Goal: Task Accomplishment & Management: Use online tool/utility

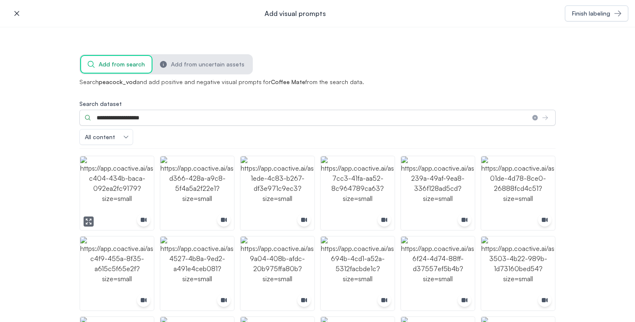
click at [147, 193] on img "button" at bounding box center [116, 192] width 73 height 73
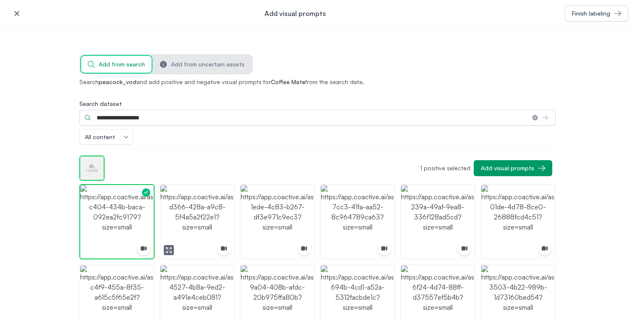
click at [215, 206] on img "button" at bounding box center [196, 221] width 73 height 73
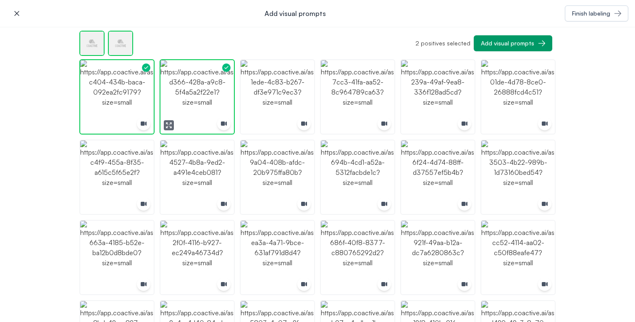
scroll to position [133, 0]
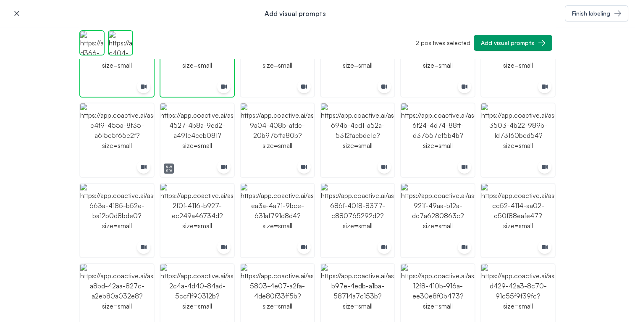
click at [210, 149] on img "button" at bounding box center [196, 139] width 73 height 73
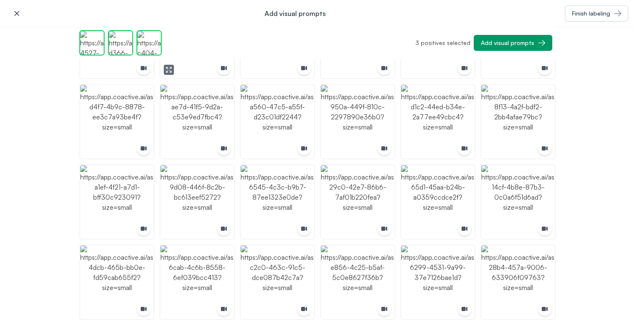
scroll to position [553, 0]
click at [213, 122] on img "button" at bounding box center [196, 120] width 73 height 73
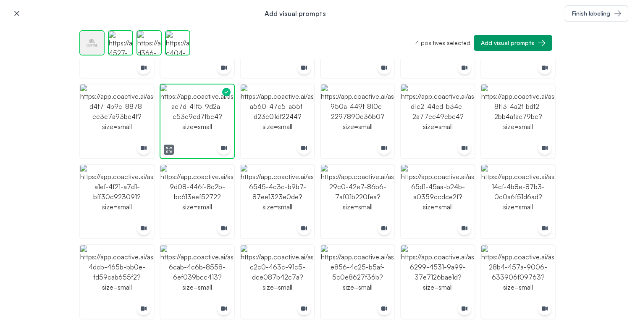
click at [213, 122] on img "button" at bounding box center [196, 120] width 73 height 73
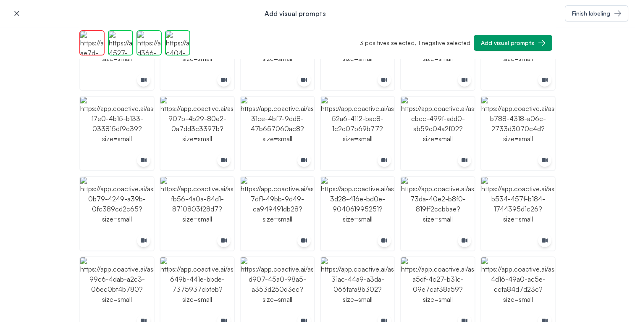
scroll to position [944, 0]
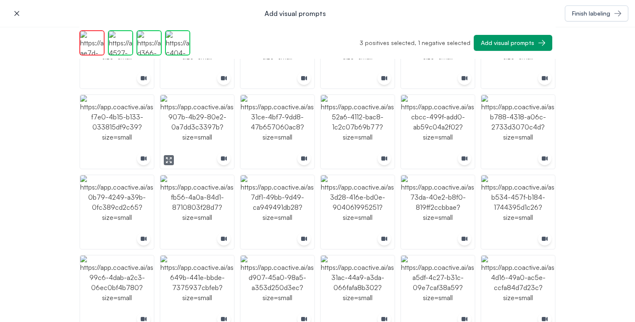
click at [219, 128] on img "button" at bounding box center [196, 131] width 73 height 73
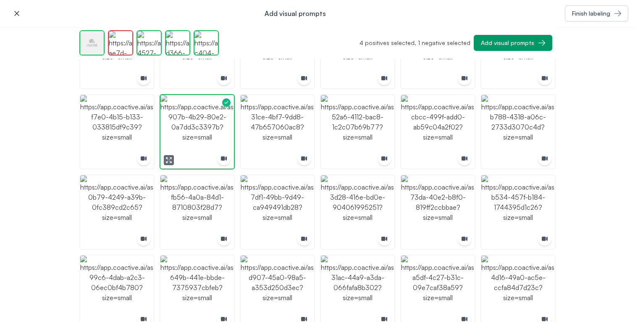
click at [219, 128] on img "button" at bounding box center [196, 131] width 73 height 73
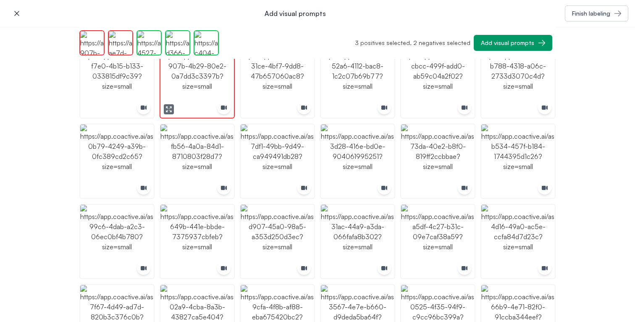
scroll to position [995, 0]
click at [136, 218] on img "button" at bounding box center [116, 240] width 73 height 73
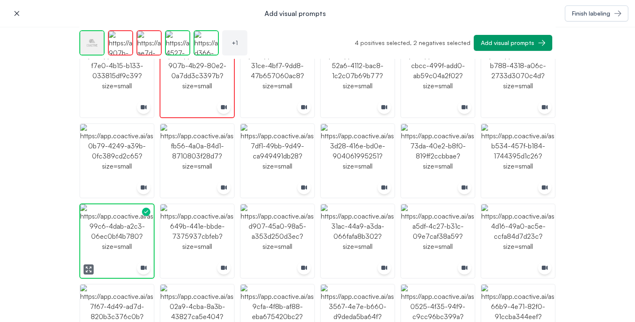
click at [139, 218] on div "button" at bounding box center [146, 211] width 15 height 15
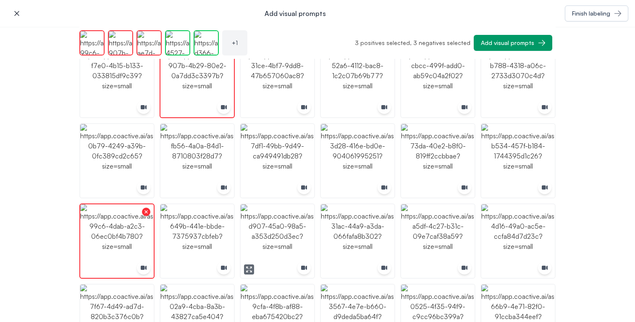
click at [273, 230] on img "button" at bounding box center [277, 240] width 73 height 73
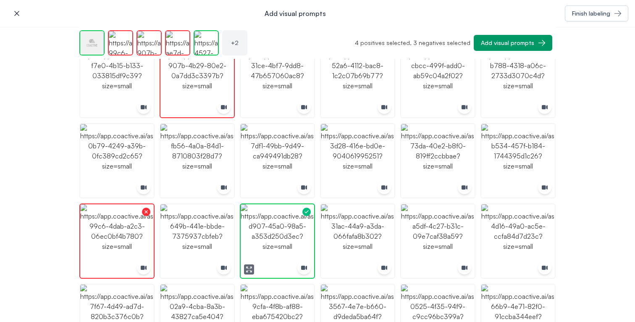
click at [273, 230] on img "button" at bounding box center [277, 240] width 73 height 73
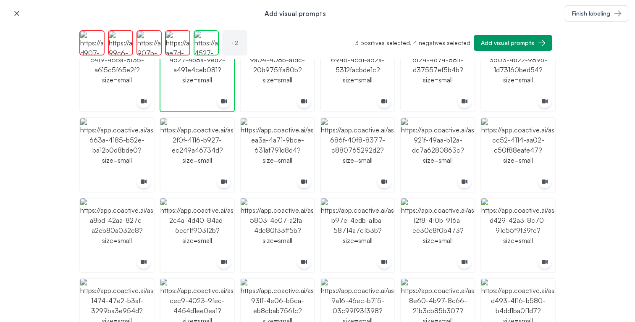
scroll to position [198, 0]
click at [438, 226] on img "button" at bounding box center [437, 235] width 73 height 73
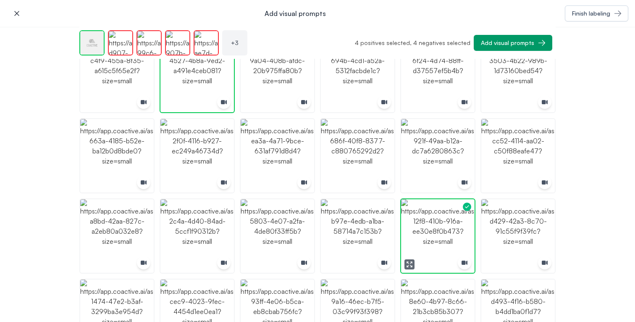
click at [438, 226] on img "button" at bounding box center [437, 235] width 73 height 73
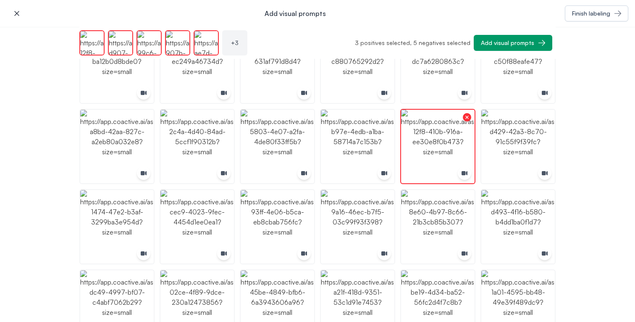
scroll to position [322, 0]
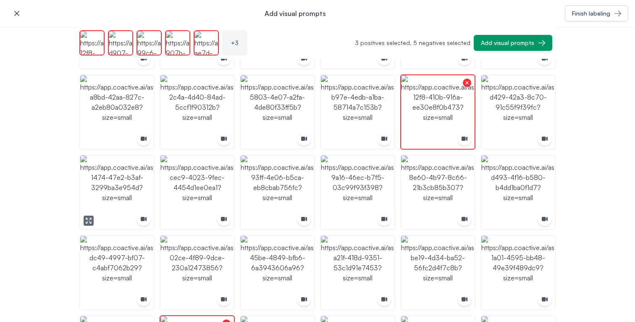
click at [118, 173] on img "button" at bounding box center [116, 191] width 73 height 73
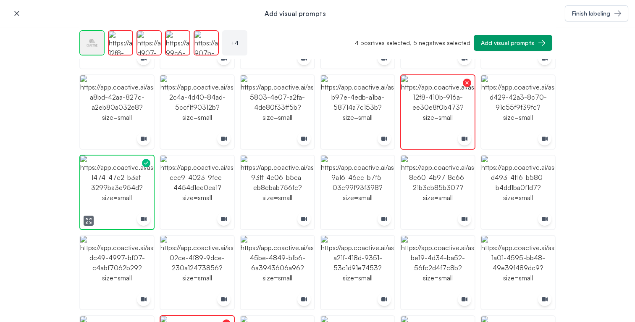
click at [118, 173] on img "button" at bounding box center [116, 191] width 73 height 73
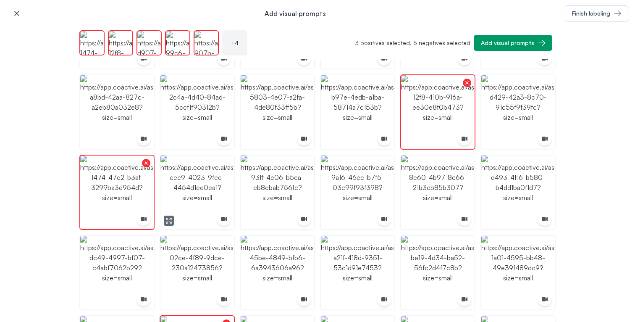
click at [208, 185] on img "button" at bounding box center [196, 191] width 73 height 73
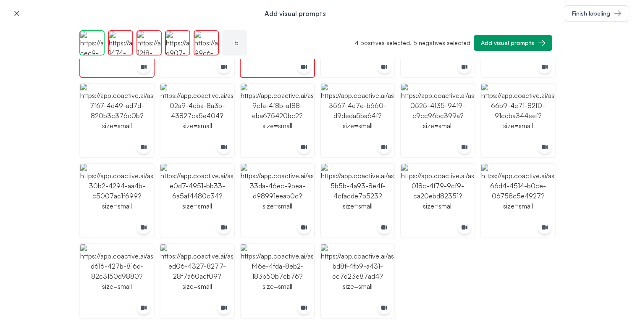
scroll to position [1197, 0]
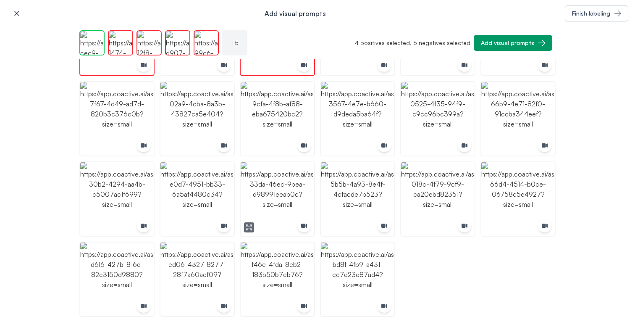
click at [295, 194] on img "button" at bounding box center [277, 198] width 73 height 73
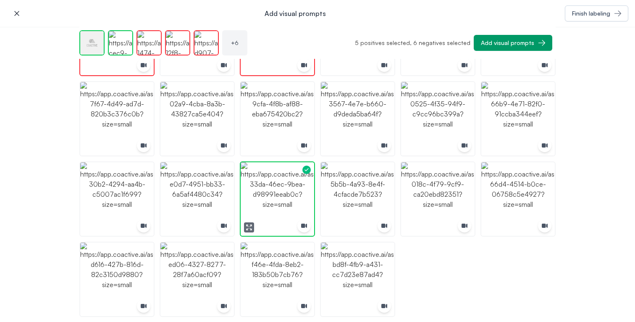
click at [295, 194] on img "button" at bounding box center [277, 198] width 73 height 73
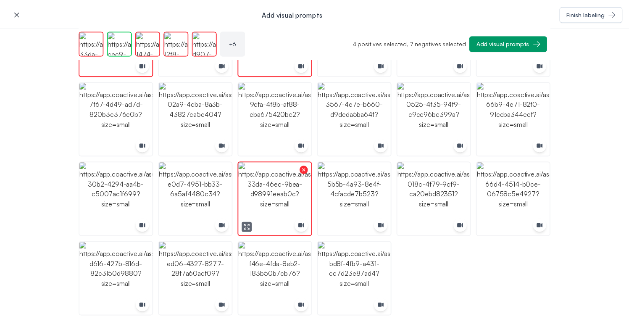
scroll to position [1205, 0]
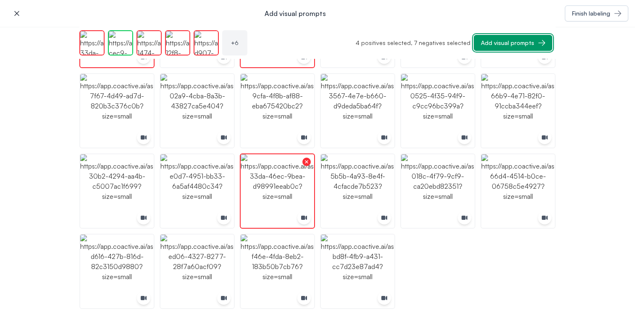
click at [496, 47] on div "Add visual prompts" at bounding box center [507, 43] width 53 height 8
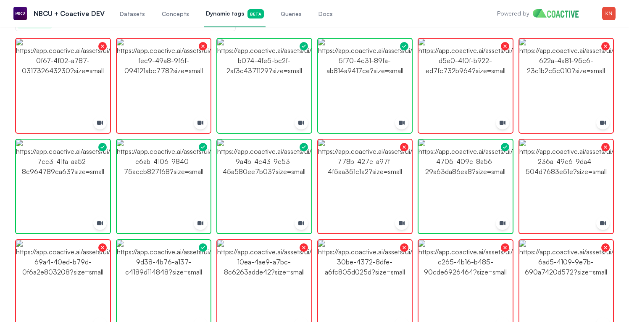
scroll to position [138, 0]
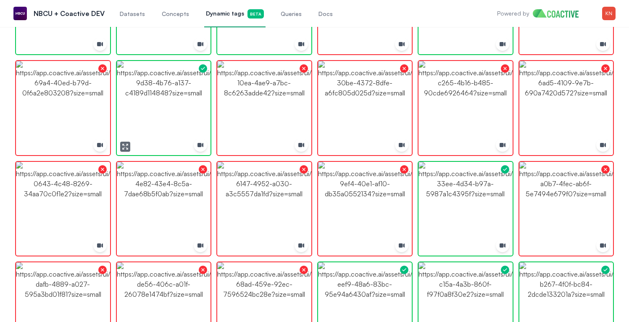
click at [167, 118] on img "button" at bounding box center [164, 108] width 94 height 94
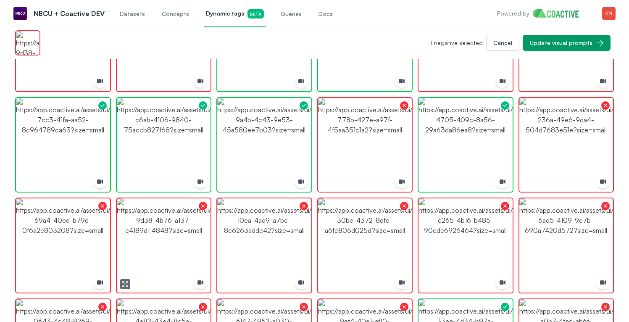
scroll to position [71, 0]
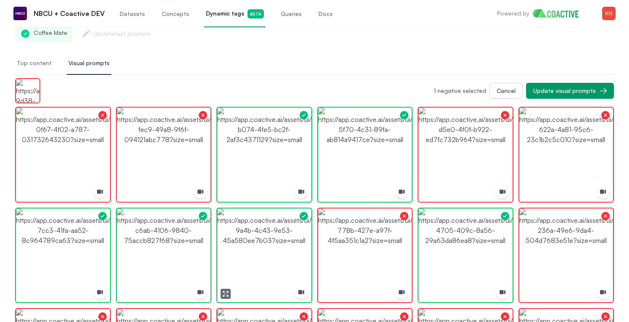
click at [270, 227] on img "button" at bounding box center [264, 255] width 94 height 94
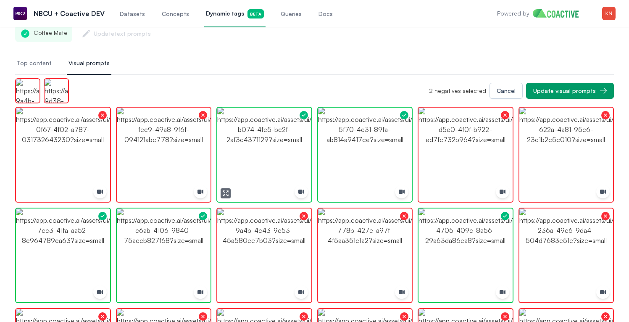
click at [271, 170] on img "button" at bounding box center [264, 155] width 94 height 94
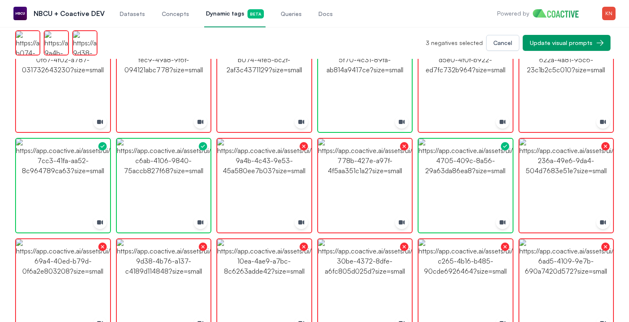
scroll to position [0, 0]
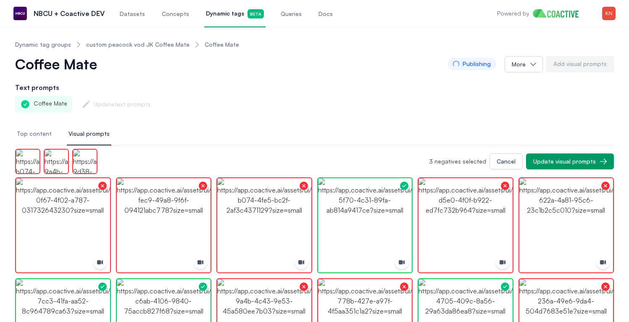
click at [99, 134] on span "Visual prompts" at bounding box center [88, 133] width 41 height 8
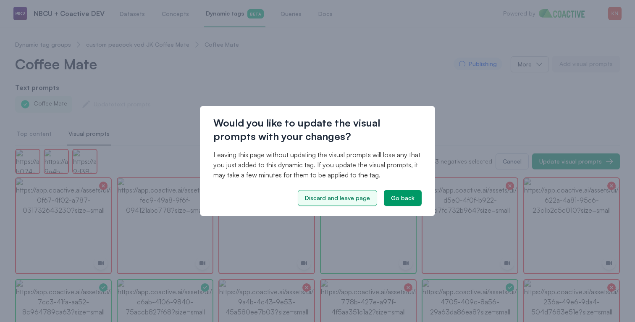
click at [340, 203] on button "Discard and leave page" at bounding box center [337, 198] width 79 height 16
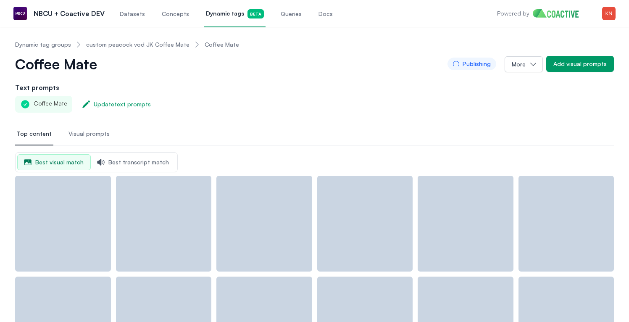
click at [90, 139] on button "Visual prompts" at bounding box center [89, 134] width 45 height 23
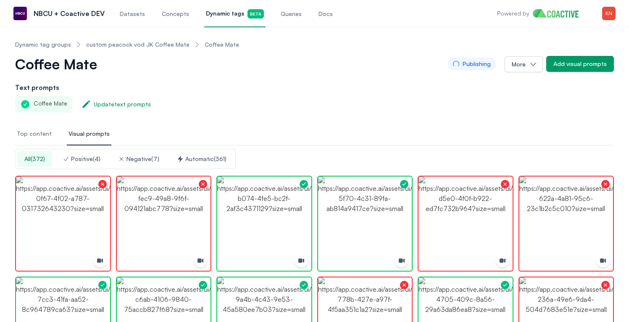
click at [197, 162] on div "Automatic ( 361 )" at bounding box center [202, 159] width 50 height 8
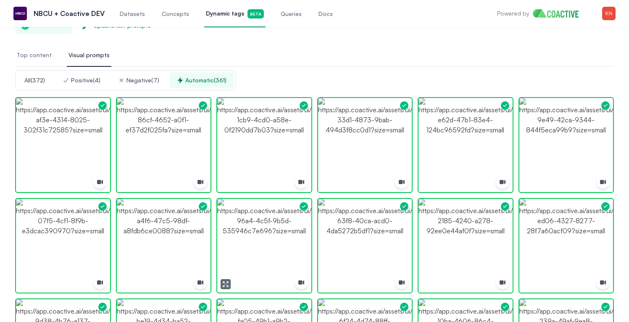
scroll to position [53, 0]
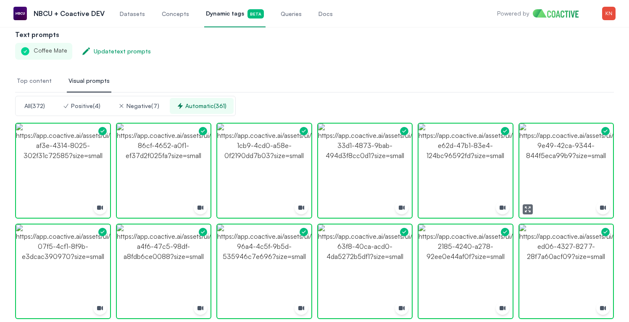
click at [585, 166] on img "button" at bounding box center [566, 170] width 94 height 94
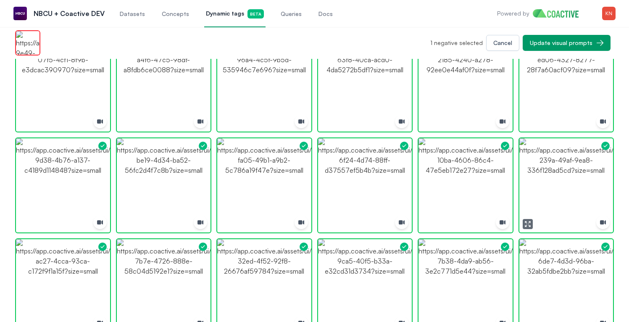
scroll to position [213, 0]
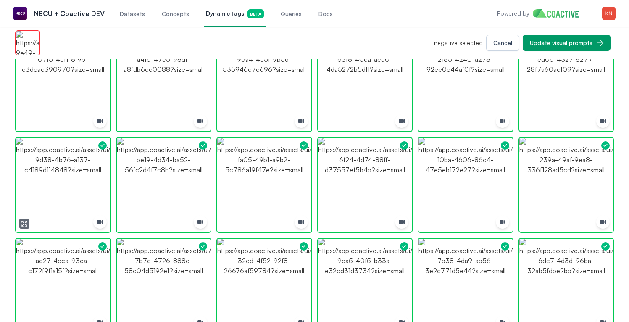
click at [79, 170] on img "button" at bounding box center [63, 185] width 94 height 94
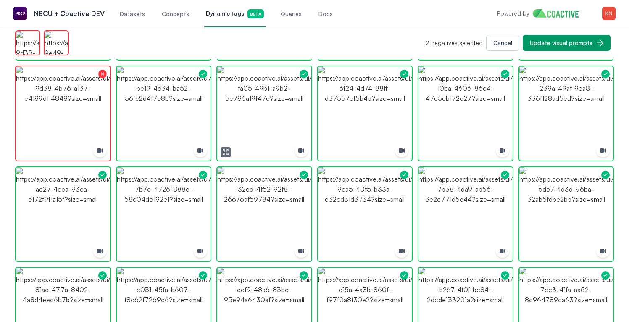
scroll to position [304, 0]
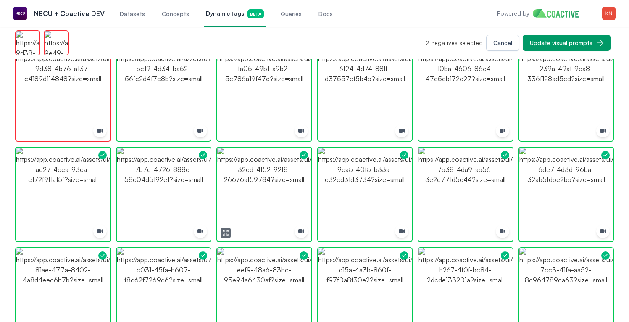
click at [265, 193] on img "button" at bounding box center [264, 194] width 94 height 94
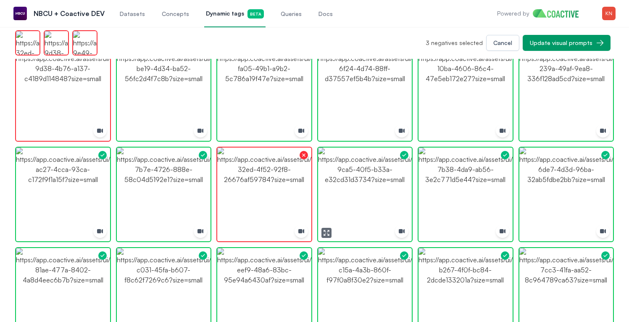
click at [344, 192] on img "button" at bounding box center [365, 194] width 94 height 94
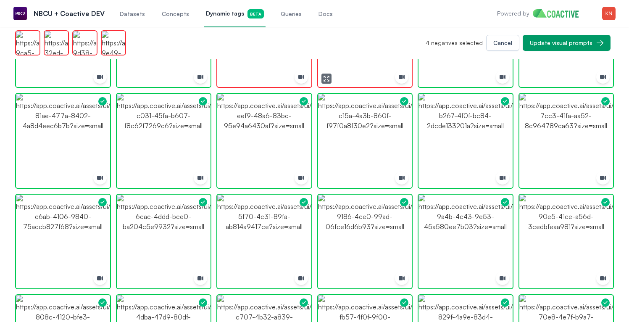
scroll to position [479, 0]
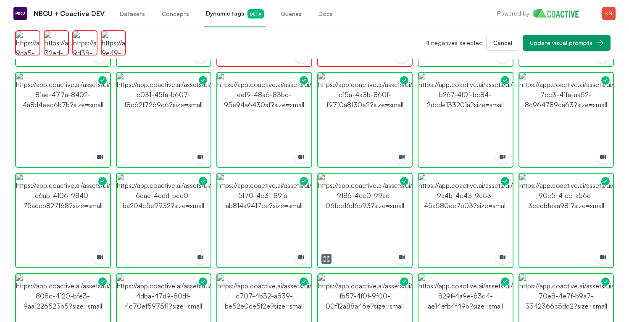
click at [359, 204] on img "button" at bounding box center [365, 220] width 94 height 94
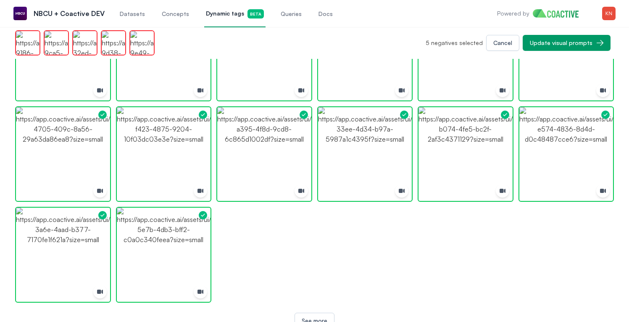
scroll to position [760, 0]
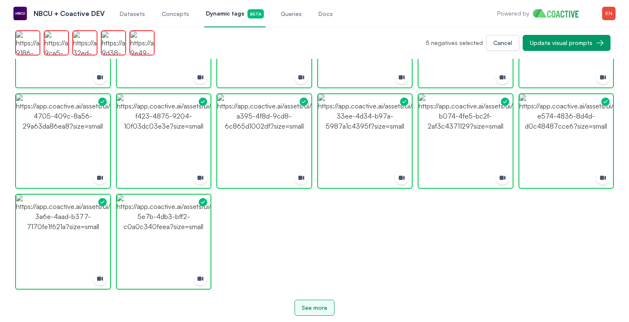
click at [326, 304] on div "See more" at bounding box center [315, 307] width 26 height 8
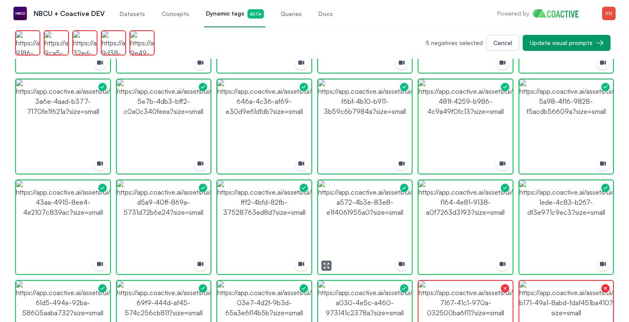
scroll to position [875, 0]
click at [272, 127] on img "button" at bounding box center [264, 126] width 94 height 94
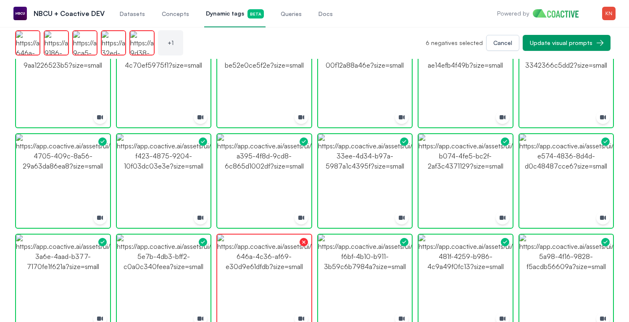
scroll to position [699, 0]
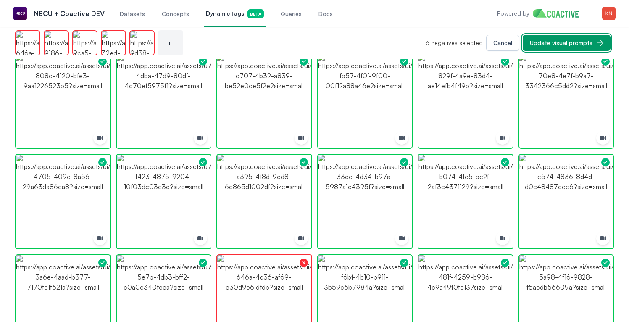
click at [547, 47] on button "Update visual prompts" at bounding box center [566, 43] width 88 height 16
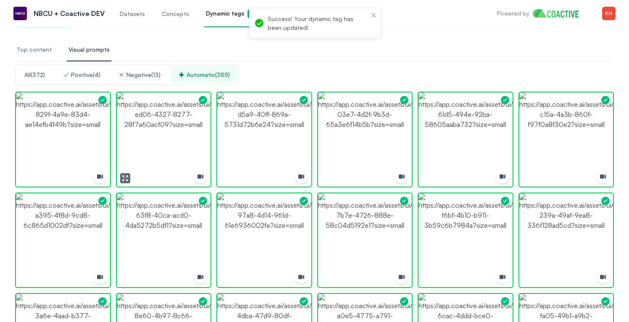
scroll to position [0, 0]
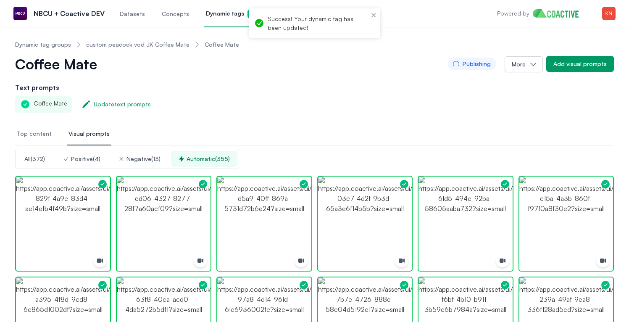
click at [37, 132] on span "Top content" at bounding box center [34, 133] width 35 height 8
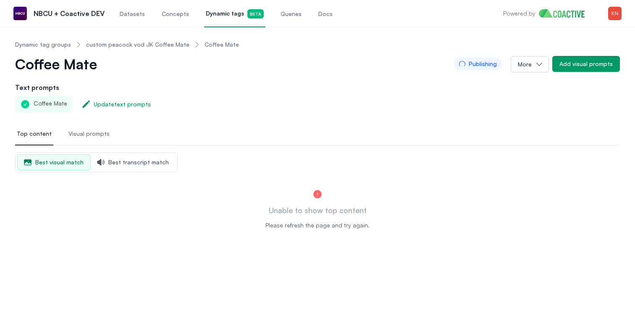
click at [92, 134] on span "Visual prompts" at bounding box center [88, 133] width 41 height 8
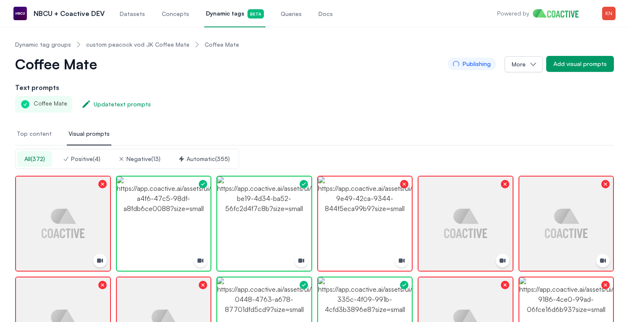
click at [208, 153] on button "Automatic ( 355 )" at bounding box center [204, 159] width 66 height 16
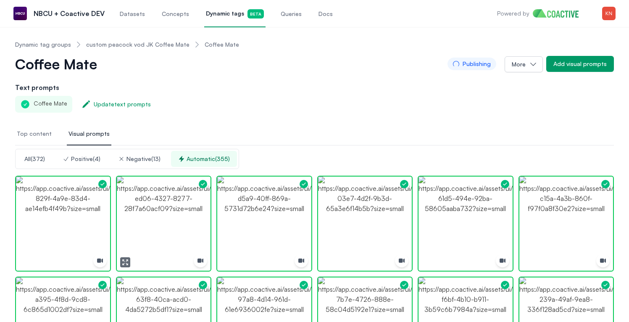
click at [123, 263] on icon "button" at bounding box center [125, 262] width 7 height 7
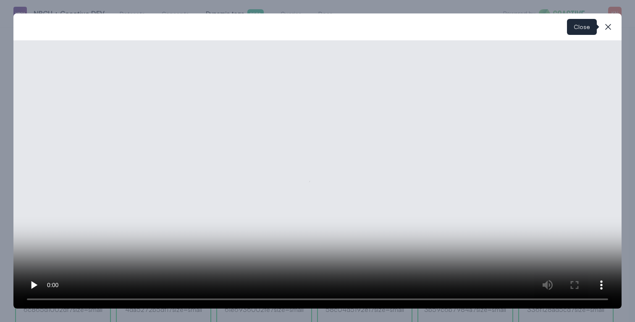
click at [607, 24] on icon "button" at bounding box center [608, 27] width 10 height 10
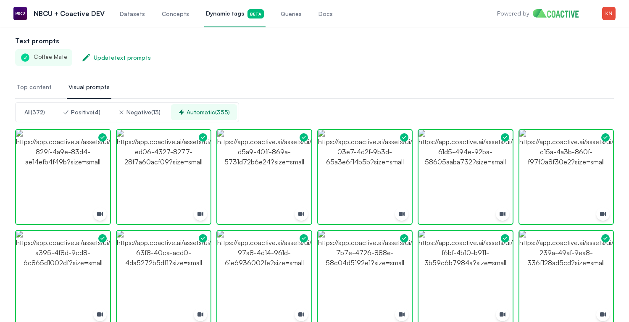
scroll to position [66, 0]
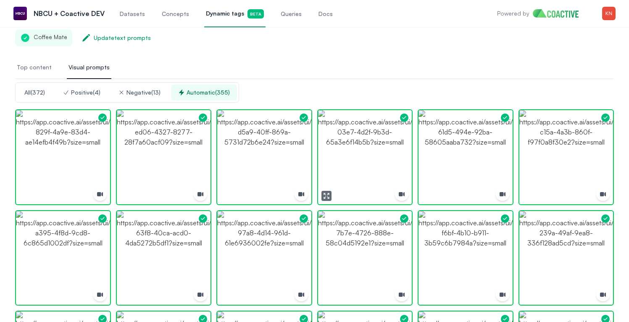
click at [325, 197] on icon "button" at bounding box center [326, 195] width 7 height 7
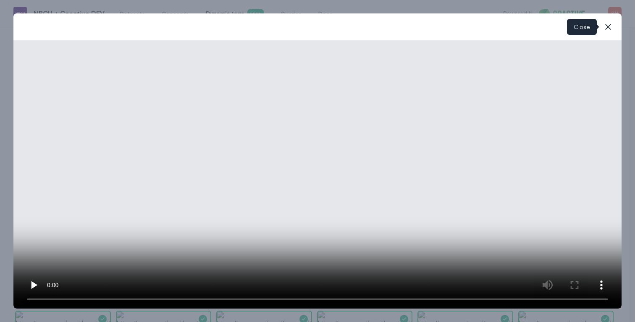
click at [610, 28] on icon "button" at bounding box center [608, 27] width 6 height 6
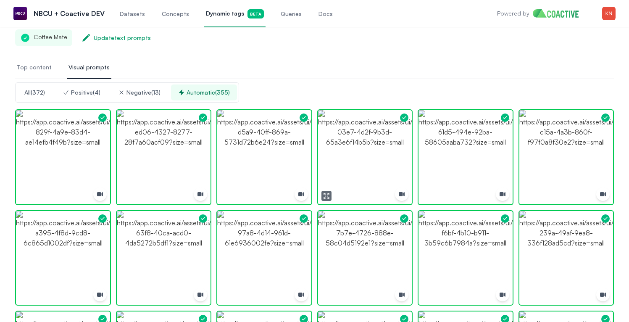
click at [387, 152] on img "button" at bounding box center [365, 157] width 94 height 94
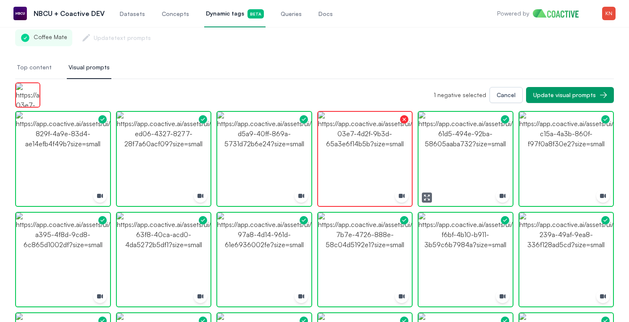
click at [428, 194] on icon "button" at bounding box center [426, 197] width 7 height 7
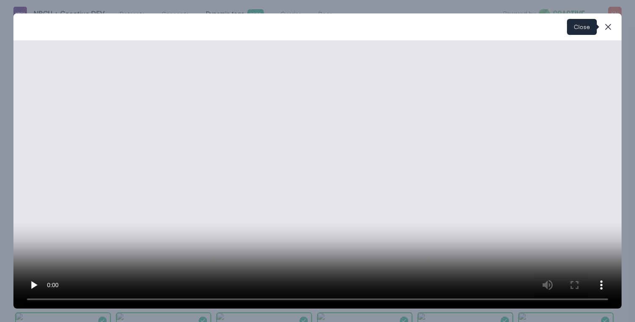
click at [602, 23] on button "close-modal" at bounding box center [608, 26] width 17 height 17
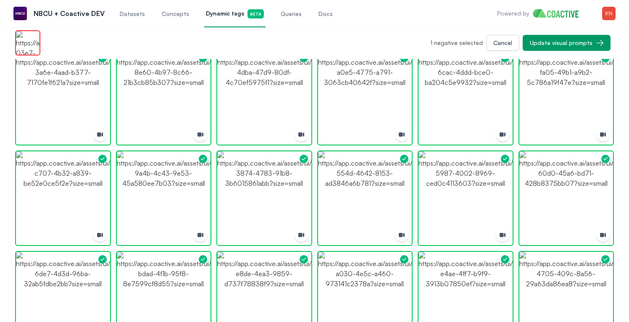
scroll to position [283, 0]
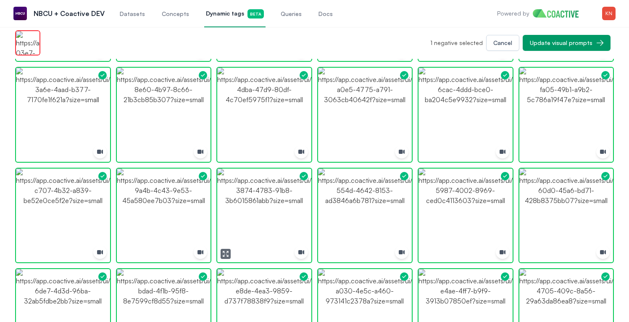
click at [249, 216] on img "button" at bounding box center [264, 215] width 94 height 94
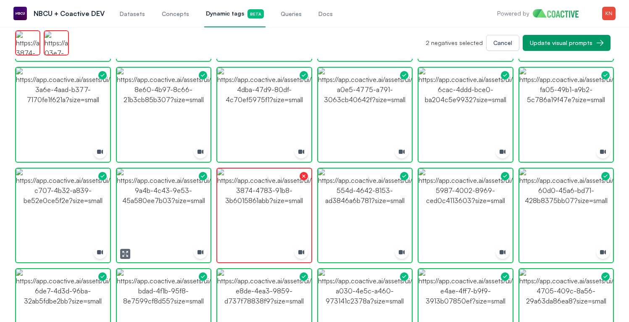
click at [199, 211] on img "button" at bounding box center [164, 215] width 94 height 94
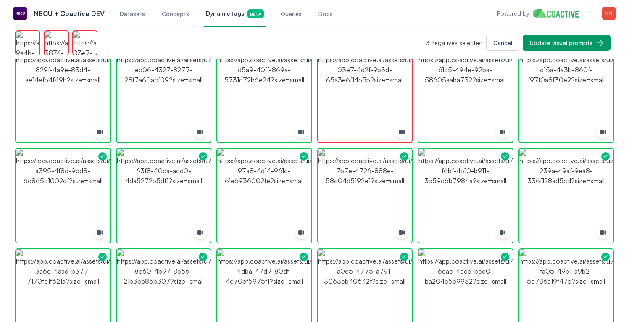
scroll to position [84, 0]
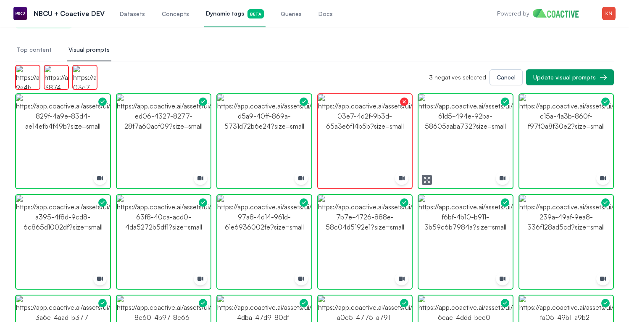
click at [470, 134] on img "button" at bounding box center [465, 141] width 94 height 94
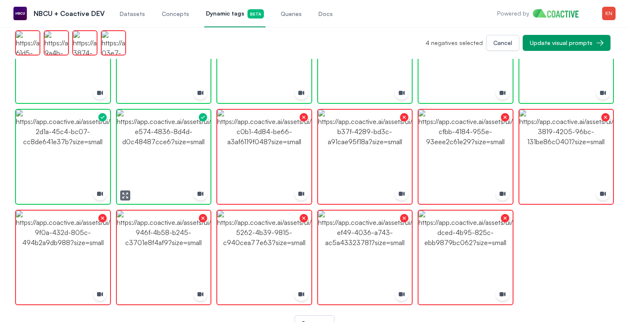
scroll to position [1042, 0]
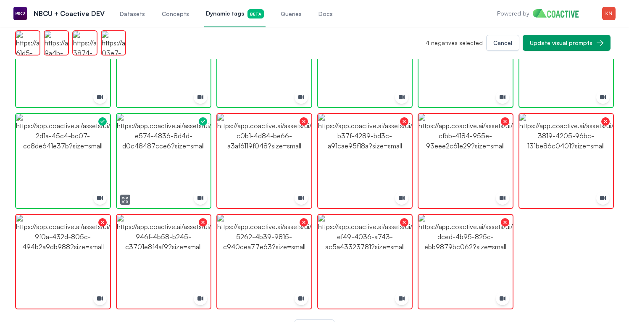
click at [175, 163] on img "button" at bounding box center [164, 161] width 94 height 94
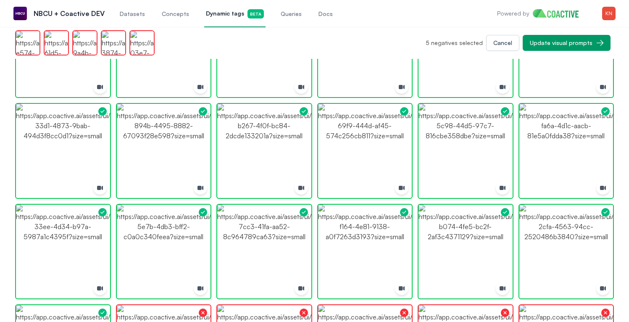
scroll to position [834, 0]
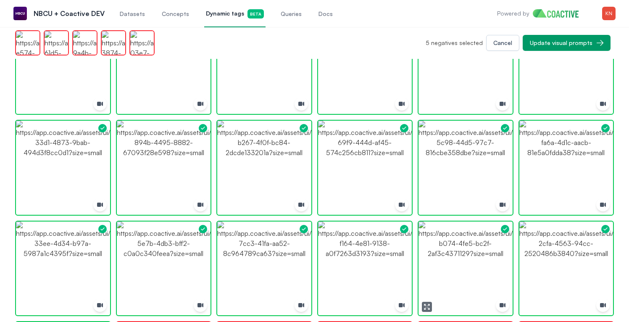
click at [456, 279] on img "button" at bounding box center [465, 268] width 94 height 94
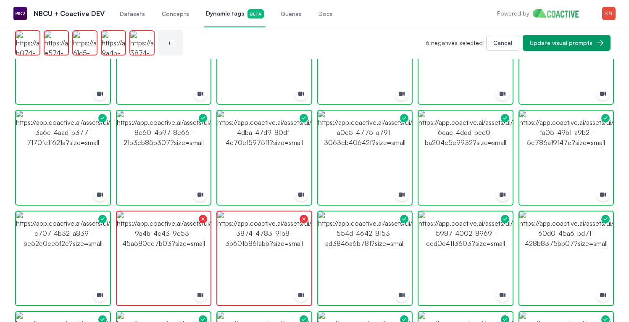
scroll to position [202, 0]
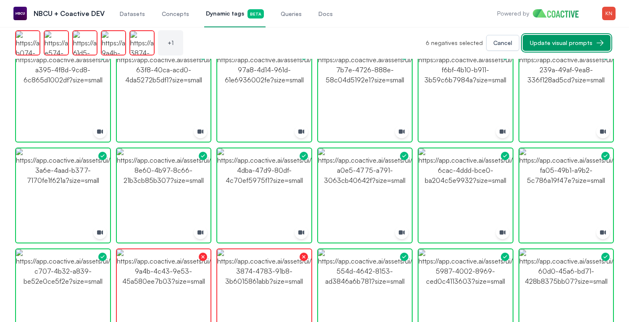
click at [563, 36] on button "Update visual prompts" at bounding box center [566, 43] width 88 height 16
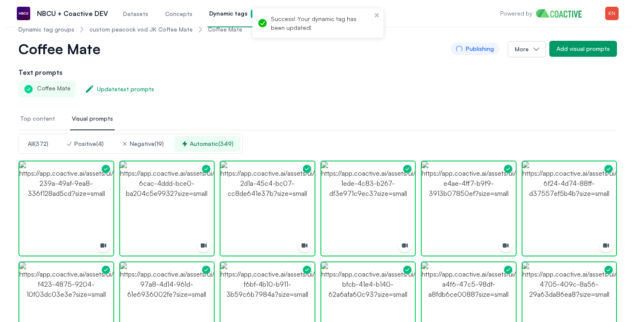
scroll to position [0, 0]
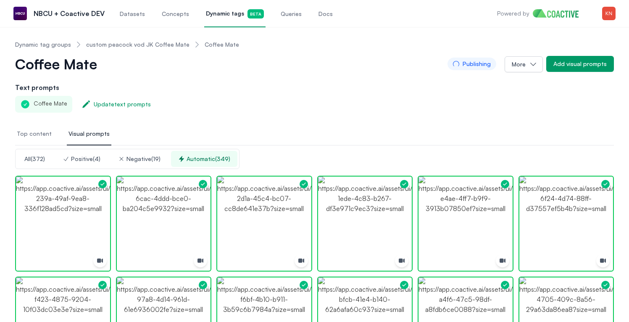
click at [28, 135] on span "Top content" at bounding box center [34, 133] width 35 height 8
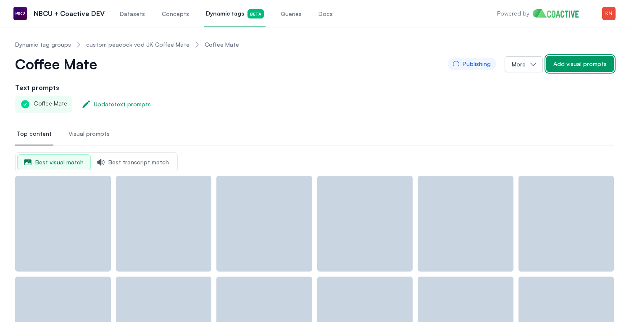
click at [586, 68] on button "Add visual prompts" at bounding box center [580, 64] width 68 height 16
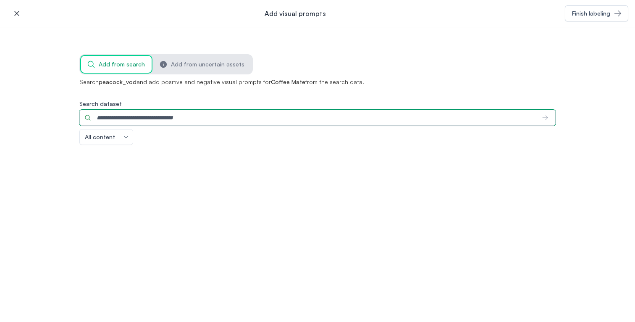
click at [289, 116] on input "Search dataset" at bounding box center [307, 118] width 456 height 16
type input "**********"
click at [461, 113] on input "**********" at bounding box center [302, 118] width 446 height 16
click at [445, 122] on input "**********" at bounding box center [302, 118] width 446 height 16
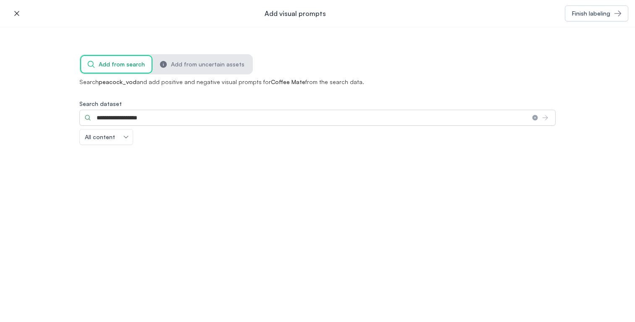
click at [16, 13] on icon "button" at bounding box center [17, 13] width 8 height 8
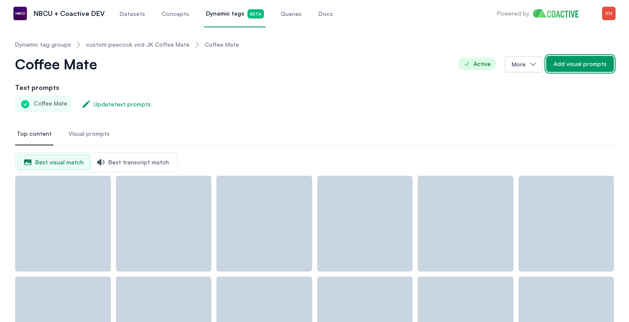
click at [555, 65] on button "Add visual prompts" at bounding box center [580, 64] width 68 height 16
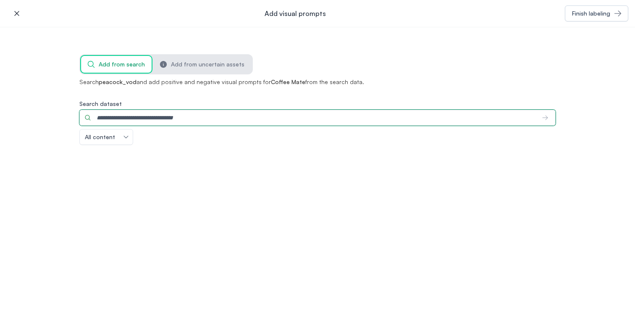
click at [400, 115] on input "Search dataset" at bounding box center [307, 118] width 456 height 16
type input "**********"
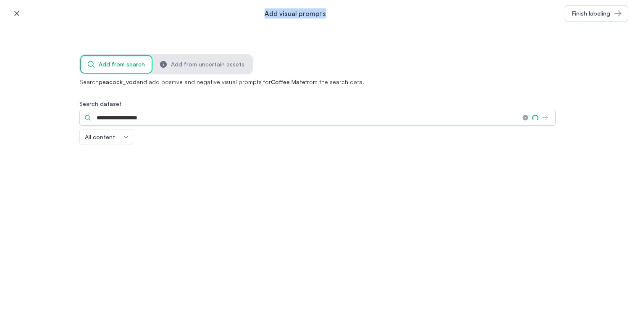
drag, startPoint x: 267, startPoint y: 14, endPoint x: 332, endPoint y: 18, distance: 65.7
click at [331, 16] on div "icon-button Add visual prompts Finish labeling" at bounding box center [317, 13] width 635 height 27
click at [332, 18] on div "icon-button Add visual prompts Finish labeling" at bounding box center [317, 13] width 635 height 27
click at [126, 141] on button "All content" at bounding box center [106, 136] width 53 height 15
click at [153, 139] on div "**********" at bounding box center [317, 122] width 476 height 45
